Goal: Transaction & Acquisition: Purchase product/service

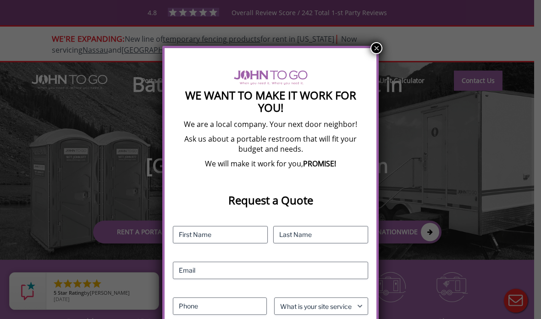
click at [374, 52] on button "×" at bounding box center [376, 48] width 12 height 12
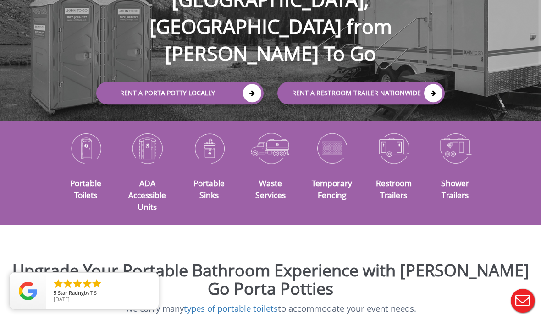
scroll to position [140, 0]
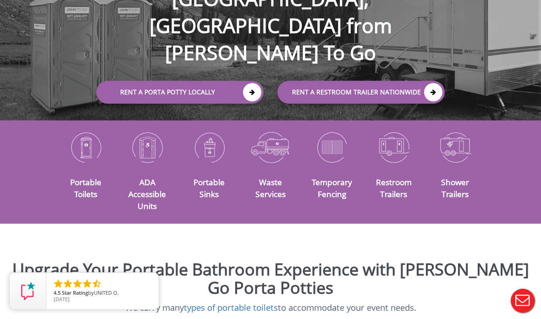
click at [249, 83] on icon at bounding box center [252, 92] width 18 height 18
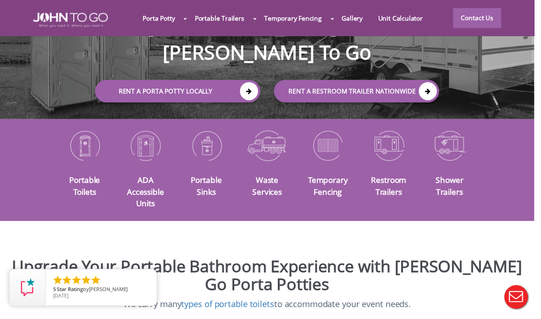
scroll to position [1562, 0]
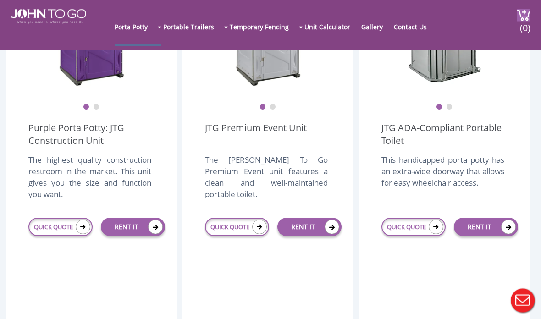
scroll to position [330, 0]
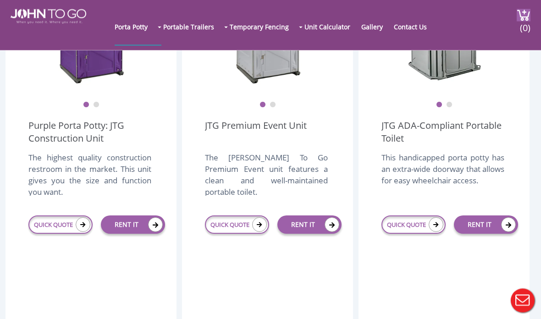
click at [122, 223] on link "RENT IT" at bounding box center [133, 225] width 64 height 18
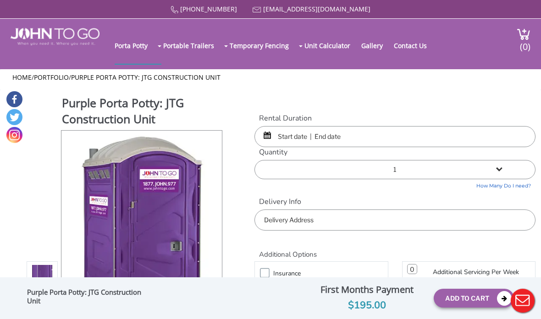
click at [492, 160] on select "1 2 (5% discount) 3 (8% discount) 4 (10% discount) 5 (12% discount) 6 (12% disc…" at bounding box center [394, 169] width 281 height 19
click at [348, 215] on input "text" at bounding box center [394, 219] width 281 height 21
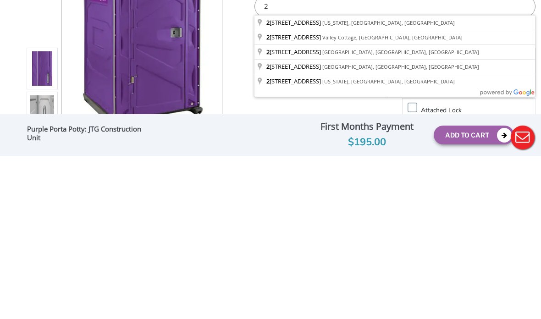
type input "20"
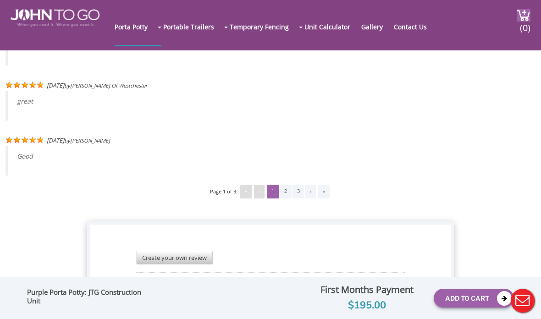
scroll to position [1875, 0]
